Goal: Task Accomplishment & Management: Use online tool/utility

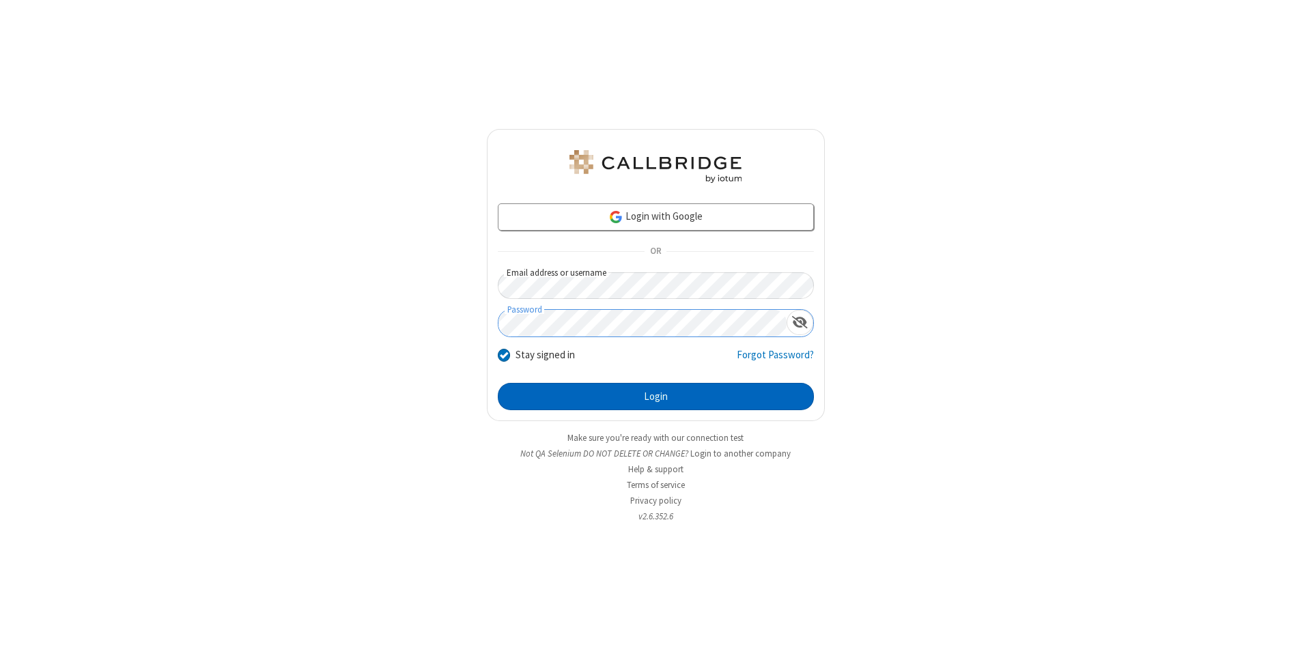
click at [655, 397] on button "Login" at bounding box center [656, 396] width 316 height 27
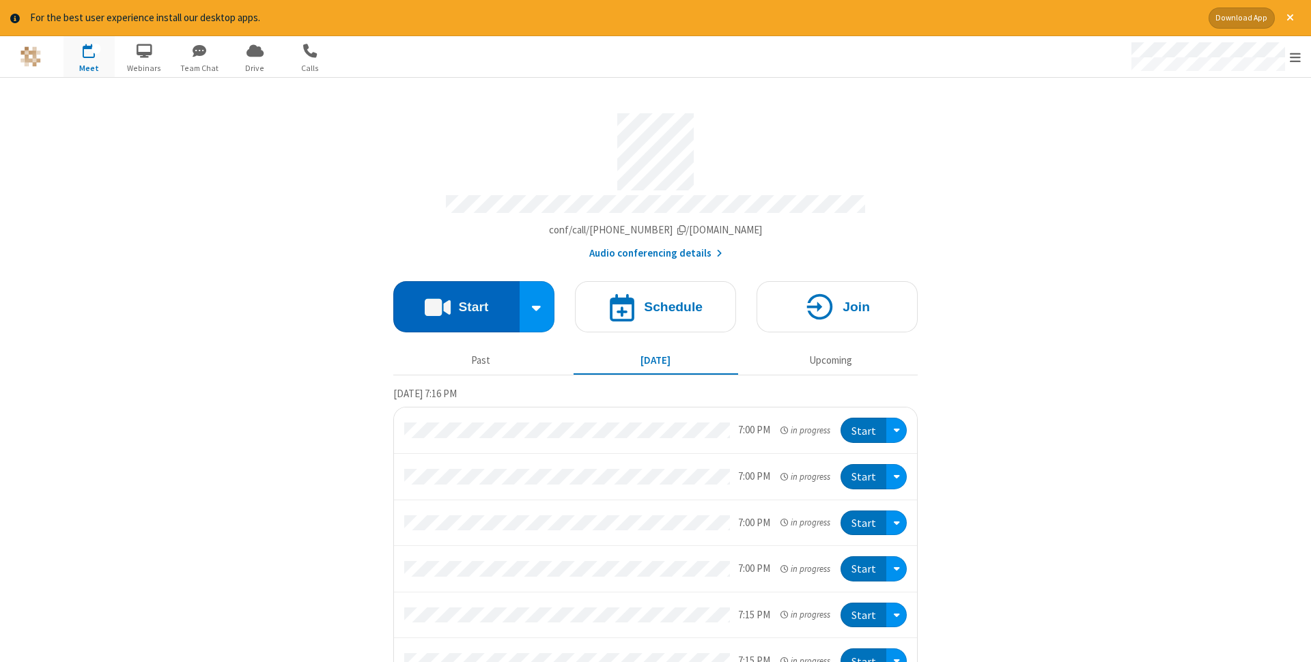
click at [456, 302] on button "Start" at bounding box center [456, 306] width 126 height 51
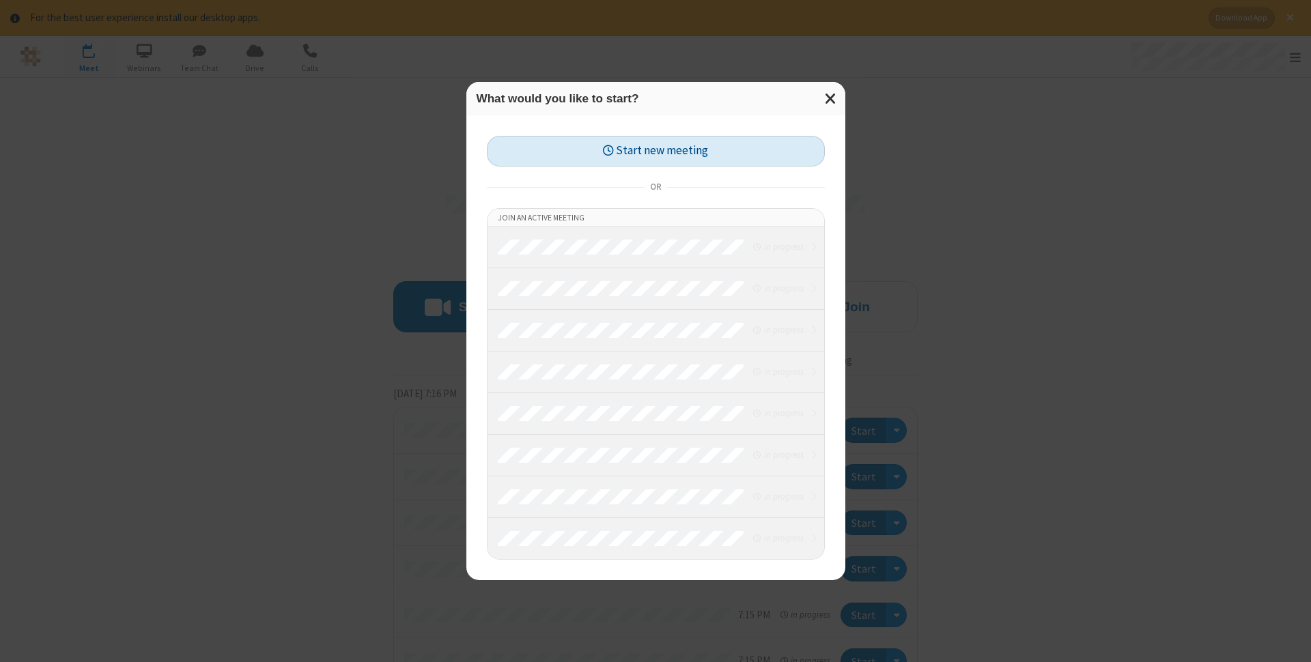
click at [655, 151] on button "Start new meeting" at bounding box center [656, 151] width 338 height 31
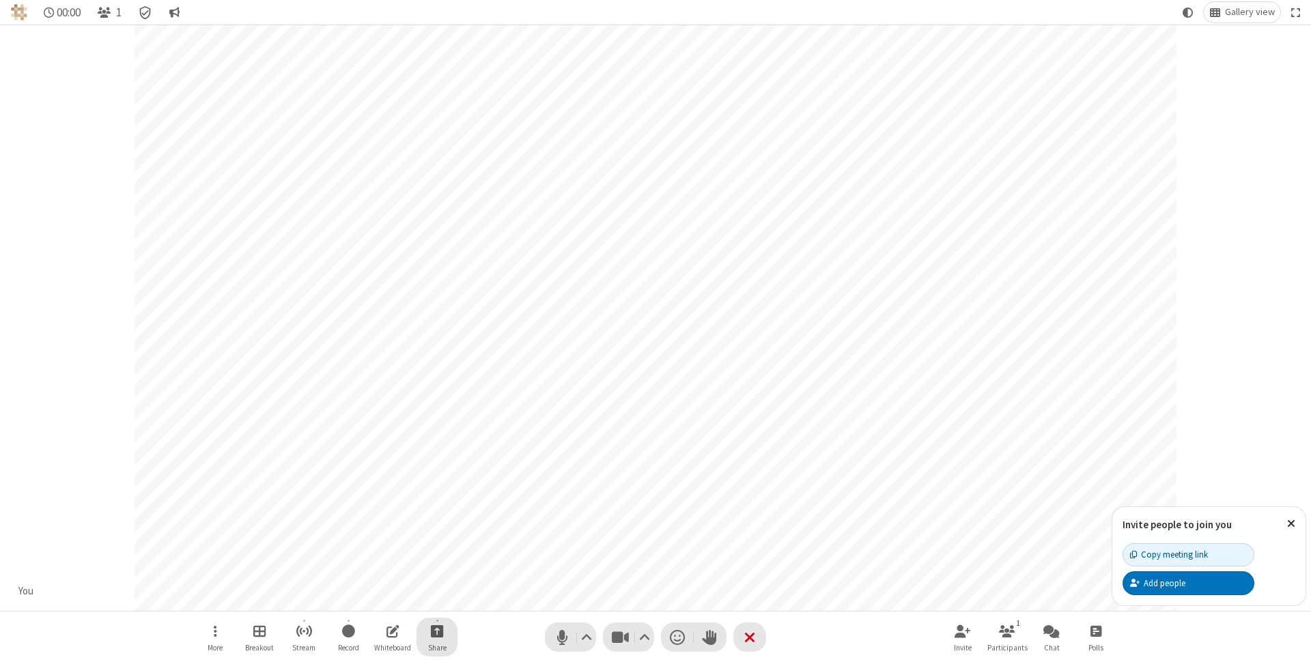
click at [436, 631] on span "Start sharing" at bounding box center [437, 631] width 13 height 17
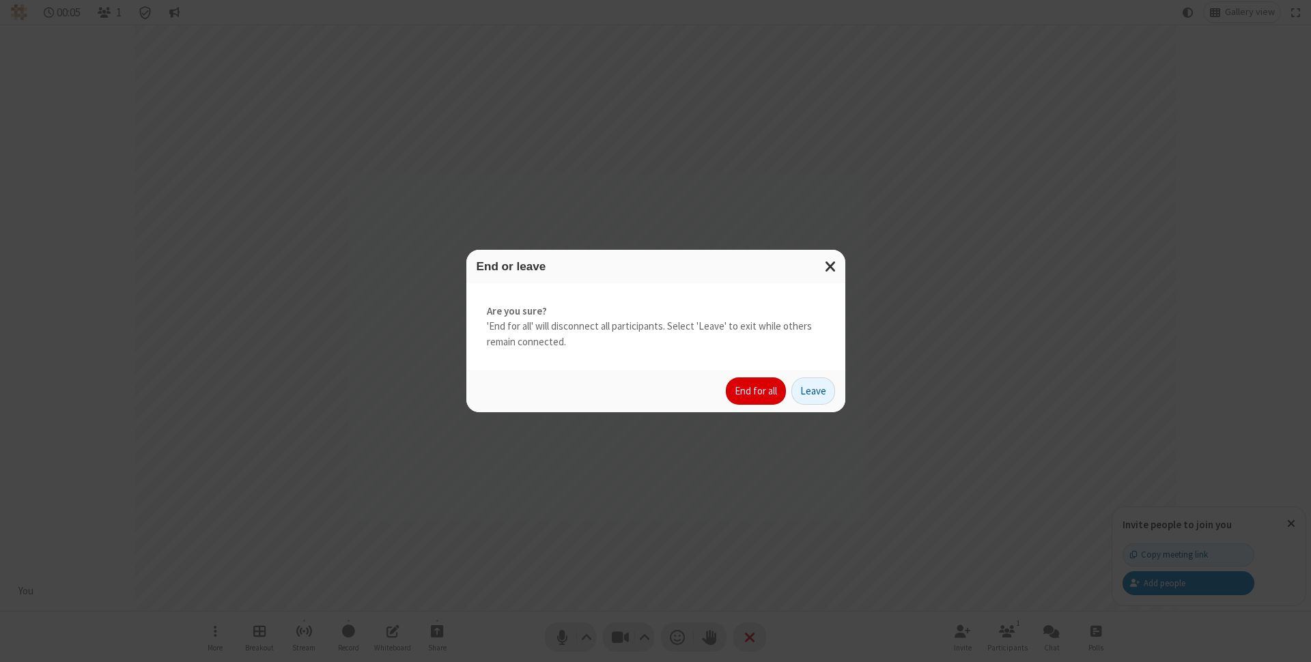
click at [756, 391] on button "End for all" at bounding box center [756, 391] width 60 height 27
